Goal: Information Seeking & Learning: Find specific fact

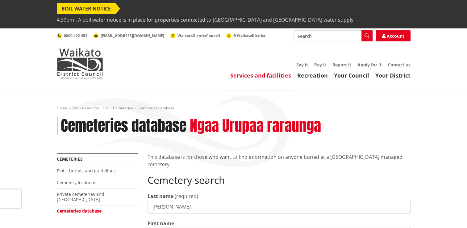
type input "[PERSON_NAME]"
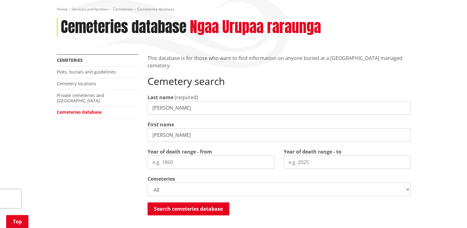
scroll to position [124, 0]
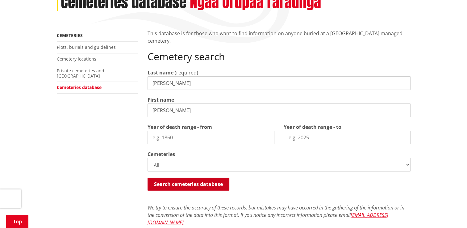
type input "[PERSON_NAME]"
click at [212, 178] on button "Search cemeteries database" at bounding box center [189, 184] width 82 height 13
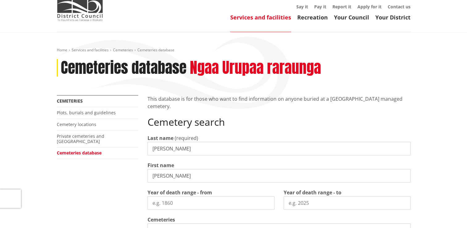
scroll to position [59, 0]
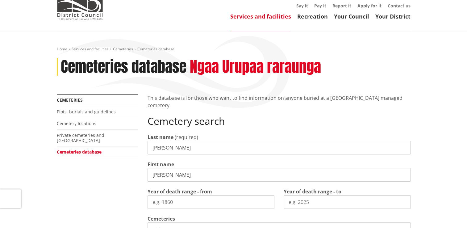
click at [154, 141] on input "[PERSON_NAME]" at bounding box center [279, 148] width 263 height 14
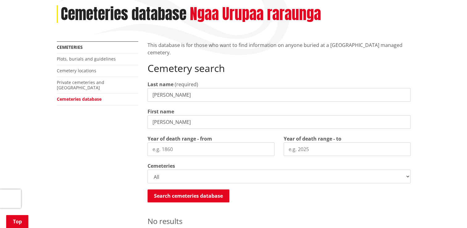
scroll to position [106, 0]
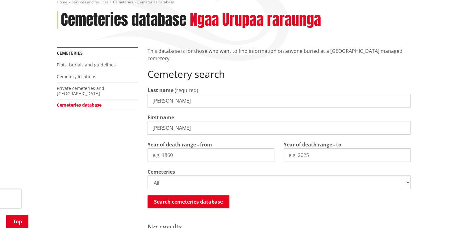
click at [156, 94] on input "[PERSON_NAME]" at bounding box center [279, 101] width 263 height 14
type input "[PERSON_NAME]"
click at [170, 121] on input "[PERSON_NAME]" at bounding box center [279, 128] width 263 height 14
type input "[PERSON_NAME]"
click at [178, 148] on input "Year of death range - from" at bounding box center [211, 155] width 127 height 14
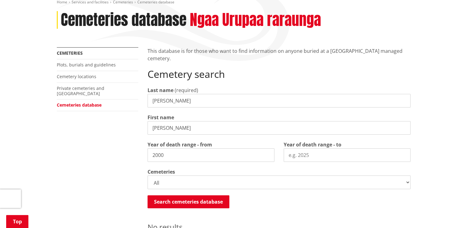
type input "2000"
click at [312, 148] on input "Year of death range - to" at bounding box center [347, 155] width 127 height 14
type input "2020"
click at [205, 195] on button "Search cemeteries database" at bounding box center [189, 201] width 82 height 13
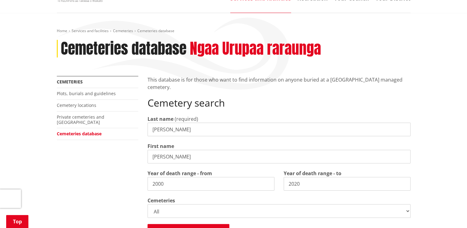
scroll to position [57, 0]
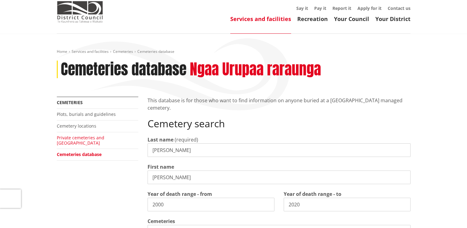
click at [104, 135] on link "Private cemeteries and [GEOGRAPHIC_DATA]" at bounding box center [81, 140] width 48 height 11
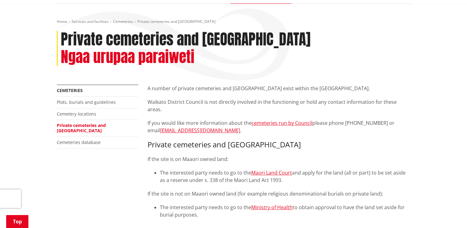
scroll to position [95, 0]
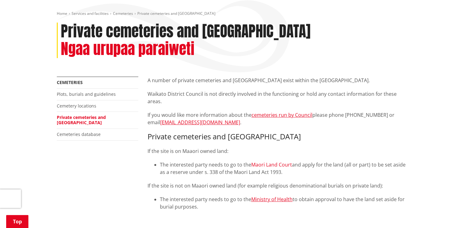
click at [272, 161] on link "Maori Land Court" at bounding box center [272, 164] width 41 height 7
